Goal: Information Seeking & Learning: Learn about a topic

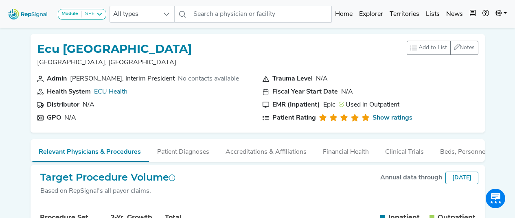
scroll to position [535, 0]
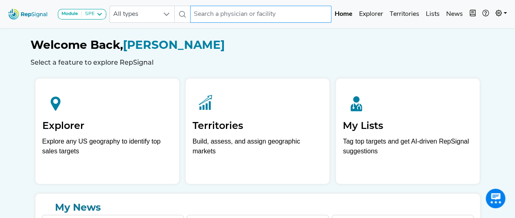
click at [202, 18] on input "text" at bounding box center [260, 14] width 141 height 17
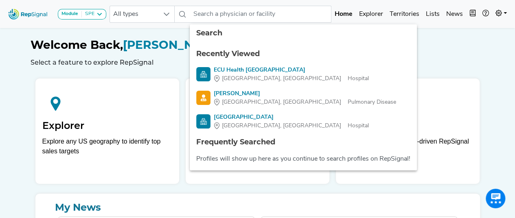
click at [161, 41] on h1 "Welcome Back, [PERSON_NAME]" at bounding box center [258, 45] width 455 height 14
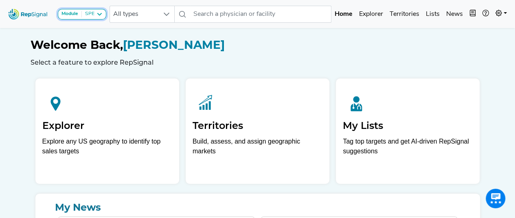
click at [98, 15] on icon at bounding box center [99, 14] width 7 height 7
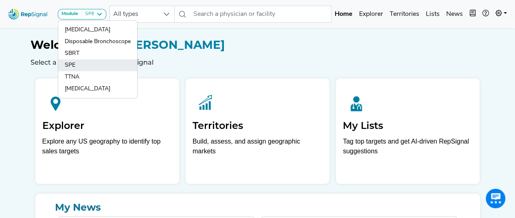
click at [95, 71] on link "SPE" at bounding box center [97, 77] width 79 height 12
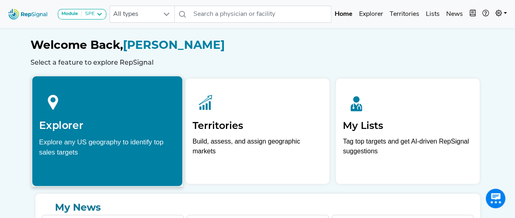
click at [111, 123] on h2 "Explorer" at bounding box center [107, 125] width 136 height 12
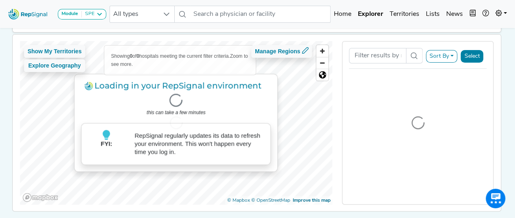
scroll to position [51, 0]
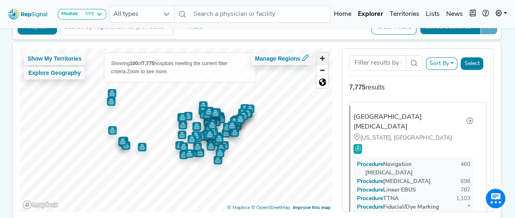
click at [324, 62] on span "Zoom in" at bounding box center [323, 59] width 12 height 12
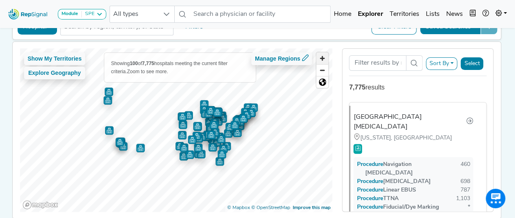
click at [324, 62] on span "Zoom in" at bounding box center [323, 59] width 12 height 12
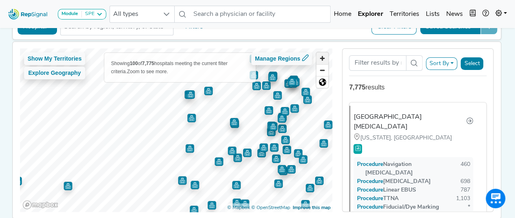
click at [324, 62] on span "Zoom in" at bounding box center [323, 59] width 12 height 12
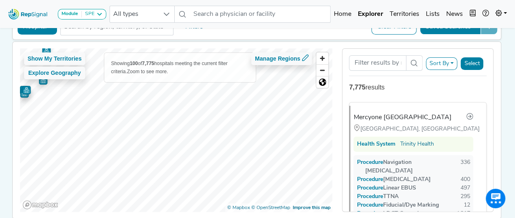
click at [0, 55] on div "Module SPE Bronchoscopy Disposable Bronchoscope SBRT SPE TTNA Thoracic Surgery …" at bounding box center [257, 102] width 515 height 306
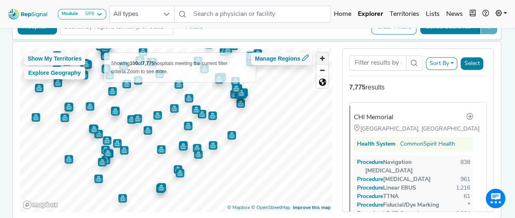
click at [321, 59] on span "Zoom in" at bounding box center [323, 59] width 12 height 12
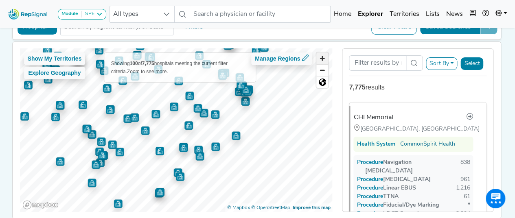
click at [321, 59] on span "Zoom in" at bounding box center [323, 59] width 12 height 12
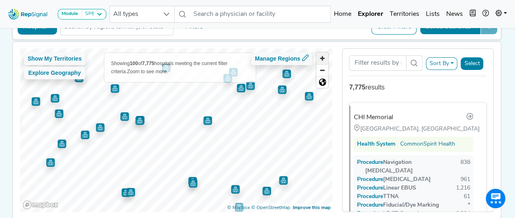
click at [321, 59] on span "Zoom in" at bounding box center [323, 59] width 12 height 12
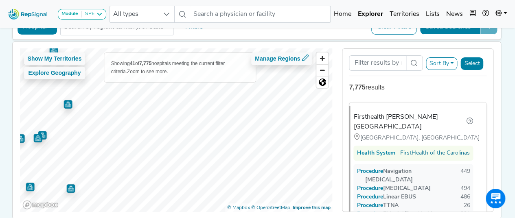
click at [0, 145] on div "Module SPE Bronchoscopy Disposable Bronchoscope SBRT SPE TTNA Thoracic Surgery …" at bounding box center [257, 102] width 515 height 306
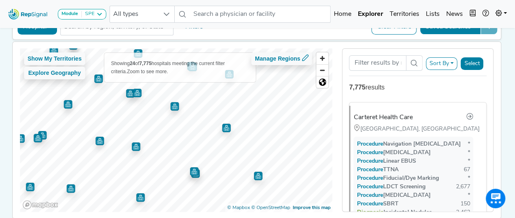
click at [171, 106] on img "Map marker" at bounding box center [174, 106] width 9 height 9
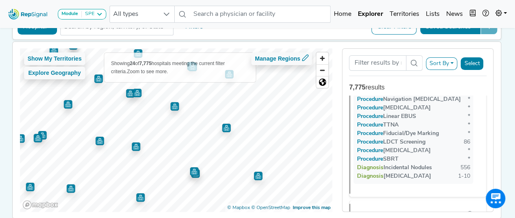
scroll to position [2863, 0]
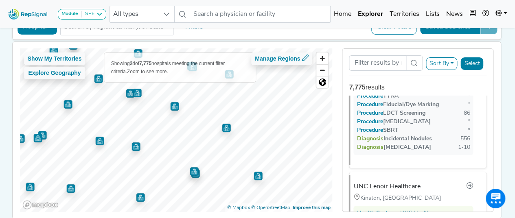
click at [225, 128] on img "Map marker" at bounding box center [226, 128] width 9 height 9
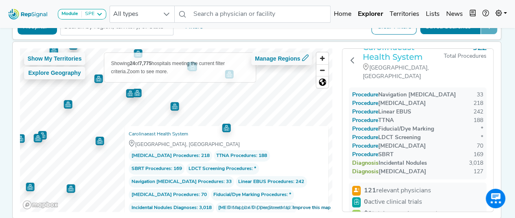
scroll to position [10, 0]
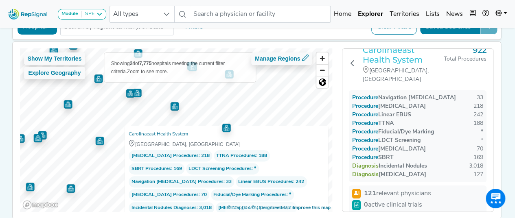
click at [397, 54] on h3 "Carolinaeast Health System" at bounding box center [403, 55] width 81 height 20
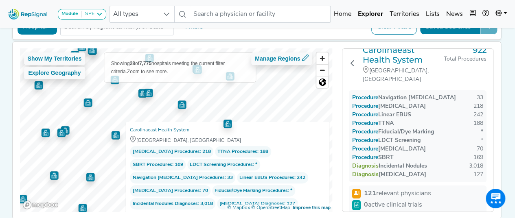
click at [147, 95] on img "Map marker" at bounding box center [148, 93] width 9 height 9
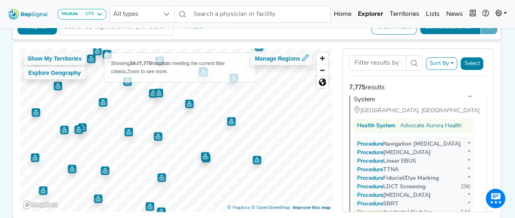
scroll to position [2712, 0]
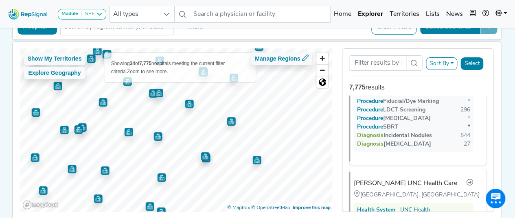
click at [124, 134] on img "Map marker" at bounding box center [128, 132] width 9 height 9
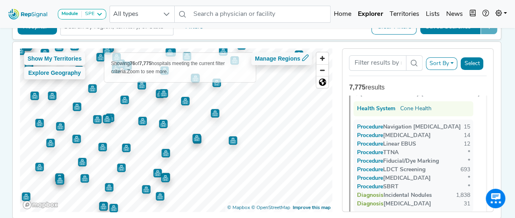
scroll to position [3559, 0]
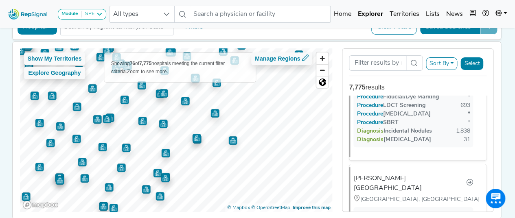
click at [142, 121] on img "Map marker" at bounding box center [142, 121] width 9 height 9
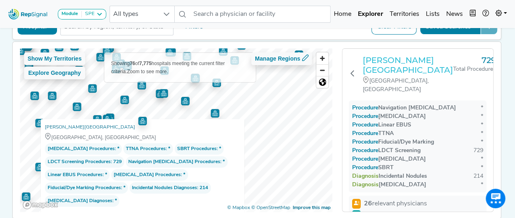
click at [380, 66] on h3 "[PERSON_NAME][GEOGRAPHIC_DATA]" at bounding box center [408, 65] width 90 height 20
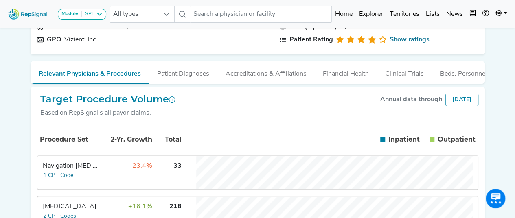
scroll to position [69, 0]
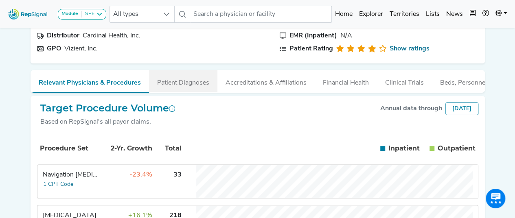
click at [193, 84] on button "Patient Diagnoses" at bounding box center [183, 81] width 68 height 22
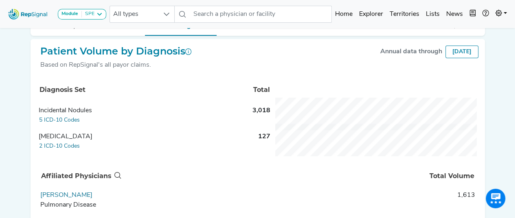
scroll to position [127, 0]
click at [62, 124] on button "5 ICD-10 Codes" at bounding box center [60, 119] width 42 height 9
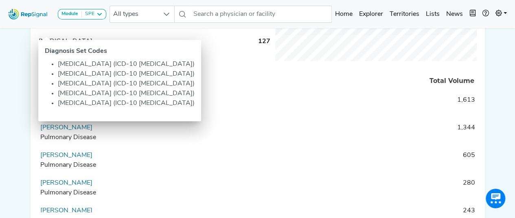
scroll to position [228, 0]
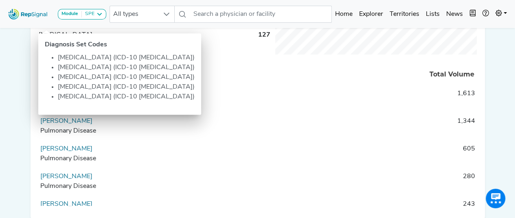
click at [0, 116] on div "Module SPE Bronchoscopy Disposable Bronchoscope SBRT SPE TTNA Thoracic Surgery …" at bounding box center [257, 13] width 515 height 483
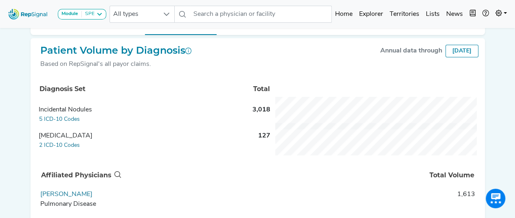
scroll to position [124, 0]
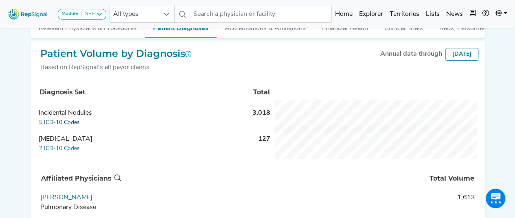
click at [69, 125] on button "5 ICD-10 Codes" at bounding box center [60, 122] width 42 height 9
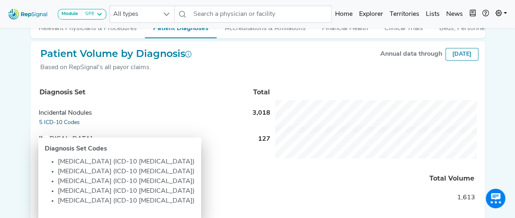
click at [60, 128] on button "5 ICD-10 Codes" at bounding box center [60, 122] width 42 height 9
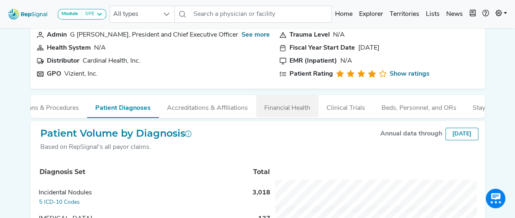
scroll to position [0, 0]
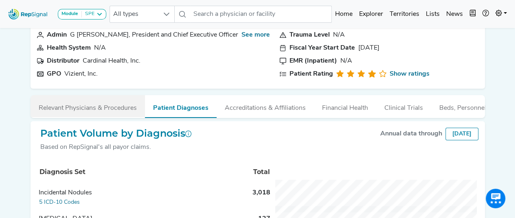
click at [103, 105] on button "Relevant Physicians & Procedures" at bounding box center [88, 106] width 114 height 22
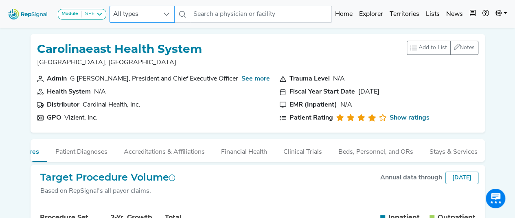
click at [153, 11] on span "All types" at bounding box center [134, 14] width 49 height 16
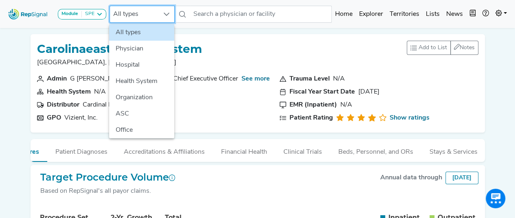
scroll to position [0, 6]
click at [153, 11] on span "All types" at bounding box center [134, 14] width 49 height 16
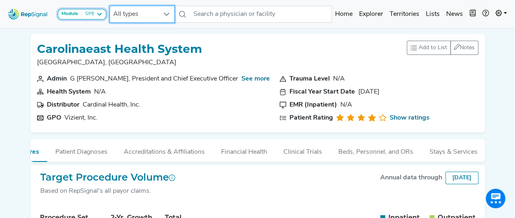
click at [100, 15] on icon at bounding box center [99, 14] width 7 height 7
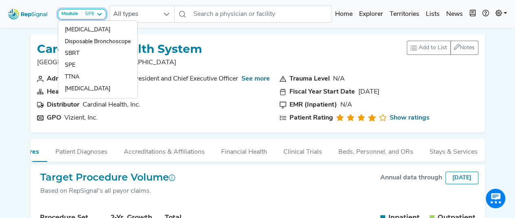
click at [100, 15] on icon at bounding box center [99, 14] width 7 height 7
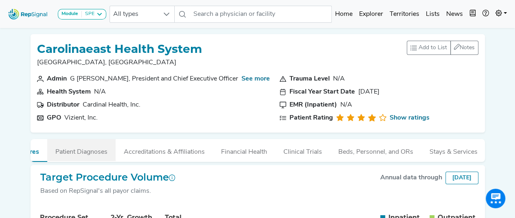
click at [79, 158] on button "Patient Diagnoses" at bounding box center [81, 150] width 68 height 22
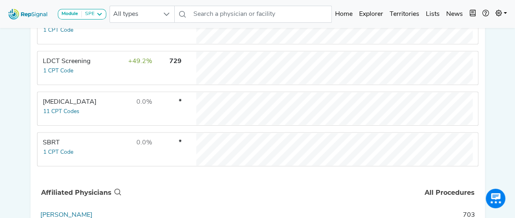
scroll to position [386, 0]
click at [72, 67] on div "LDCT Screening" at bounding box center [71, 62] width 56 height 10
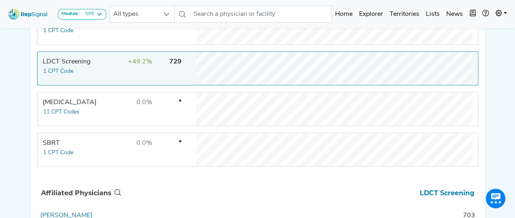
click at [65, 67] on div "LDCT Screening" at bounding box center [71, 62] width 56 height 10
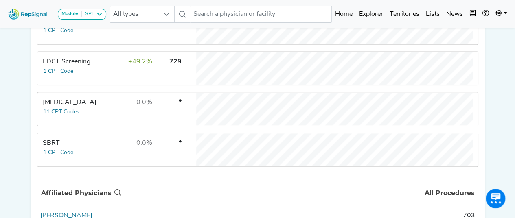
click at [69, 66] on div "LDCT Screening" at bounding box center [71, 62] width 56 height 10
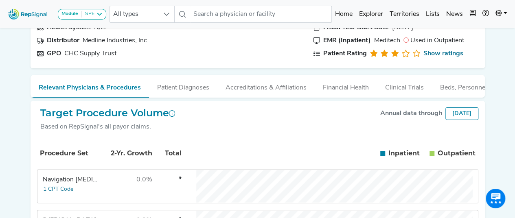
scroll to position [0, 0]
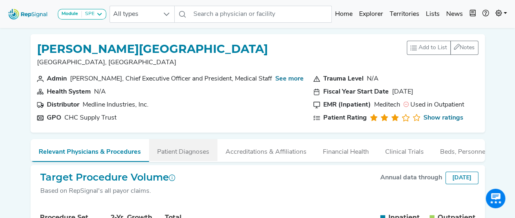
click at [190, 147] on button "Patient Diagnoses" at bounding box center [183, 150] width 68 height 22
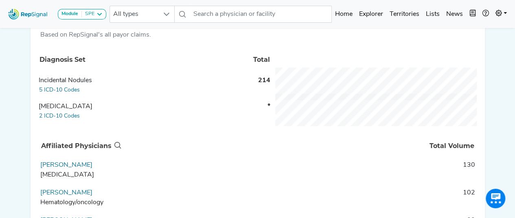
scroll to position [148, 0]
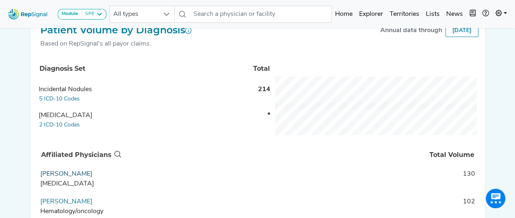
click at [90, 178] on link "[PERSON_NAME]" at bounding box center [66, 174] width 52 height 7
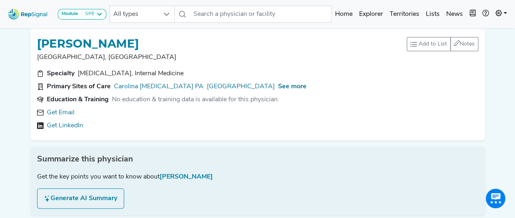
scroll to position [5, 0]
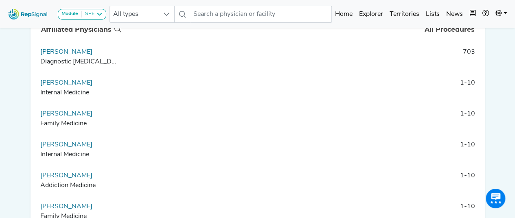
scroll to position [550, 0]
click at [59, 86] on link "[PERSON_NAME]" at bounding box center [66, 82] width 52 height 7
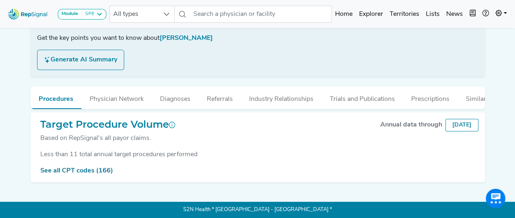
scroll to position [148, 0]
click at [82, 174] on link "See all CPT codes (166)" at bounding box center [76, 171] width 73 height 7
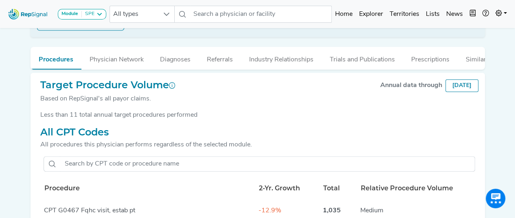
scroll to position [181, 0]
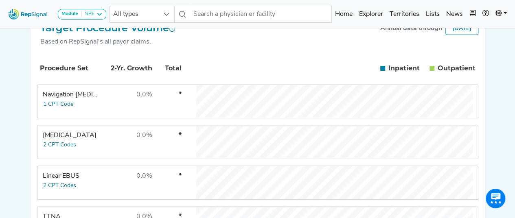
scroll to position [150, 0]
click at [72, 109] on button "1 CPT Code" at bounding box center [58, 103] width 31 height 9
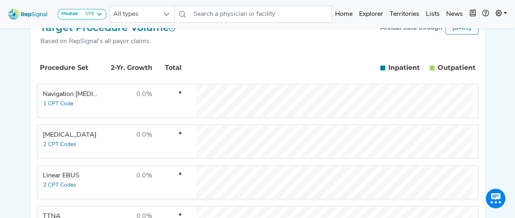
click at [244, 43] on div "Target Procedure Volume Based on RepSignal's all payor claims. Annual data thro…" at bounding box center [258, 37] width 442 height 31
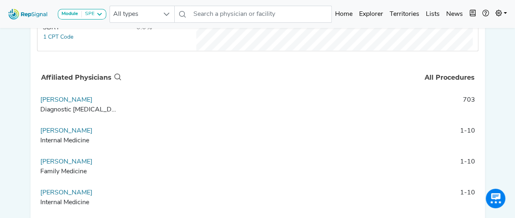
scroll to position [502, 0]
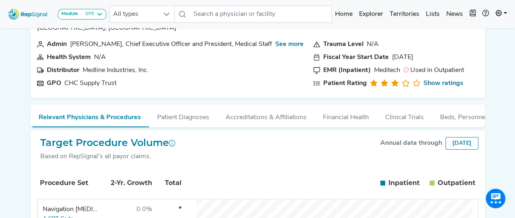
scroll to position [0, 0]
